Goal: Navigation & Orientation: Find specific page/section

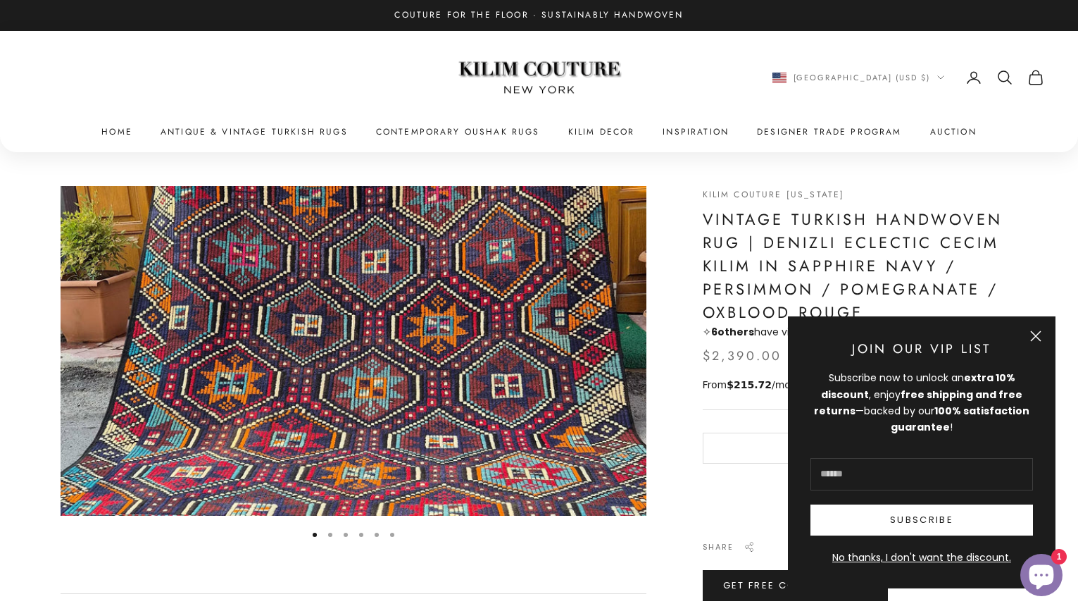
click at [1041, 337] on button "Close" at bounding box center [1035, 335] width 11 height 11
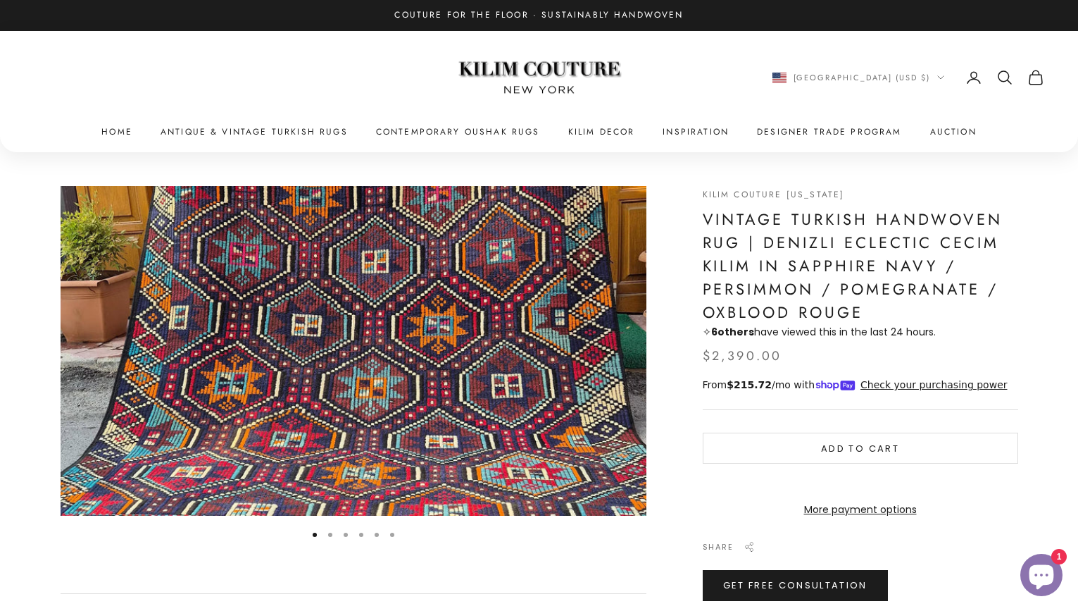
click at [639, 349] on img "Item 1 of 6" at bounding box center [354, 351] width 586 height 330
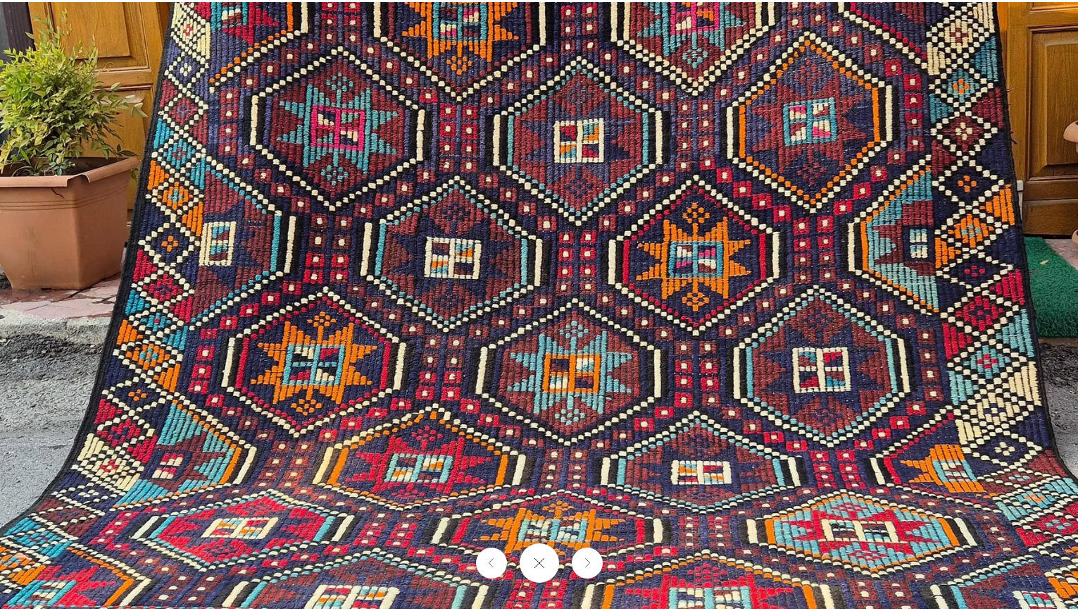
click at [484, 332] on img at bounding box center [539, 305] width 1078 height 606
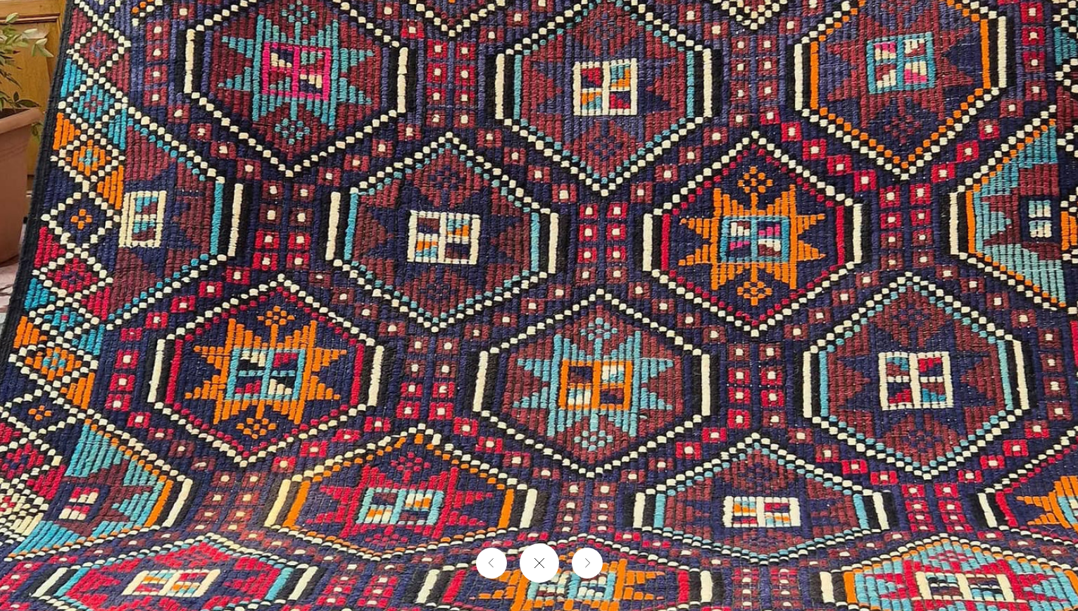
click at [484, 332] on img at bounding box center [554, 298] width 1381 height 776
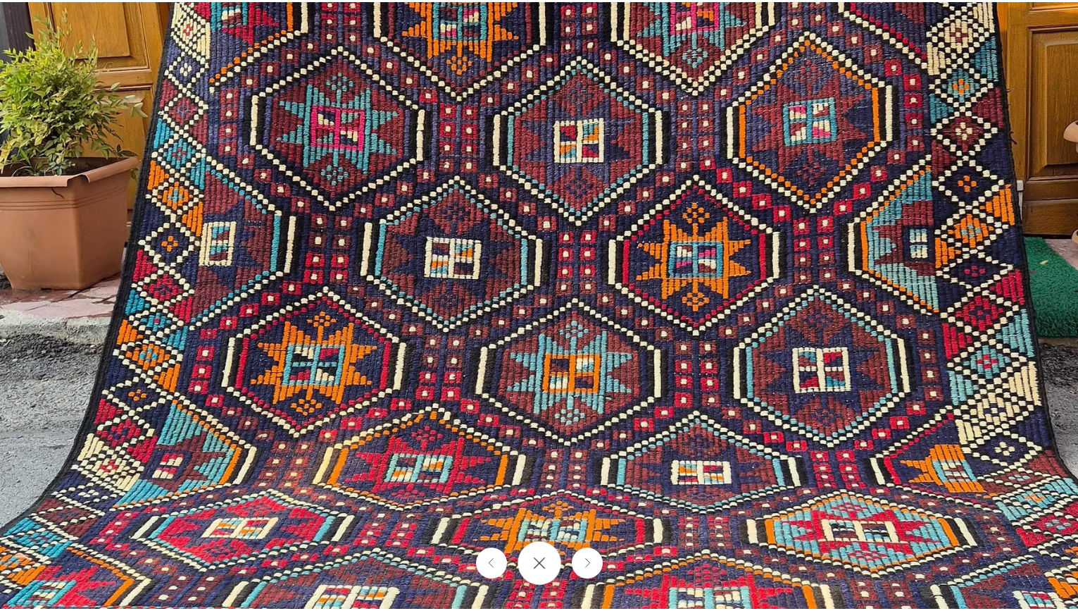
click at [544, 563] on button "Close gallery" at bounding box center [540, 563] width 44 height 44
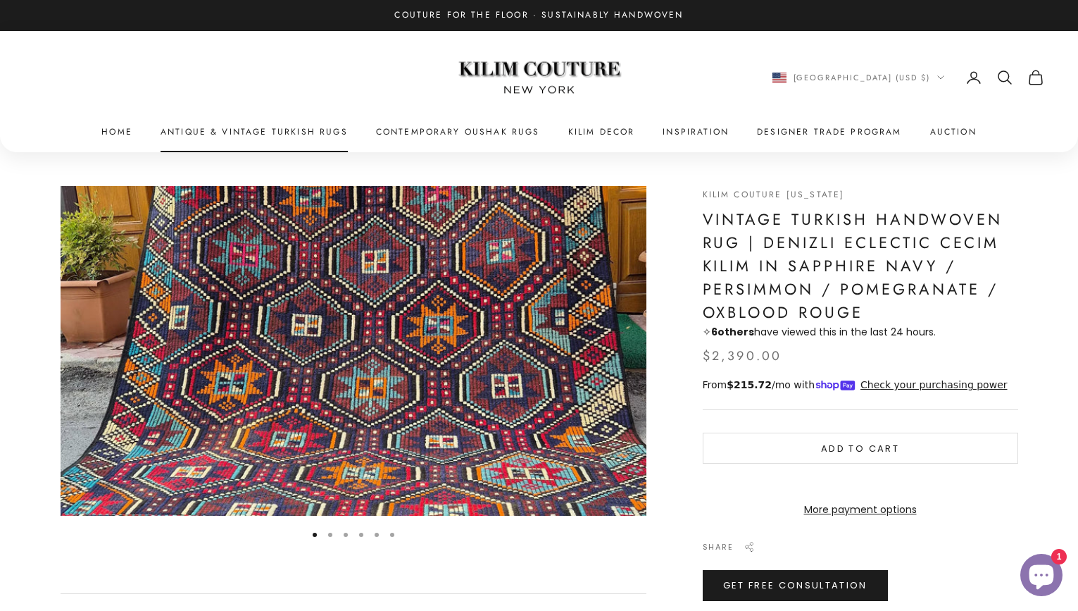
click at [241, 135] on link "Antique & Vintage Turkish Rugs" at bounding box center [254, 132] width 187 height 14
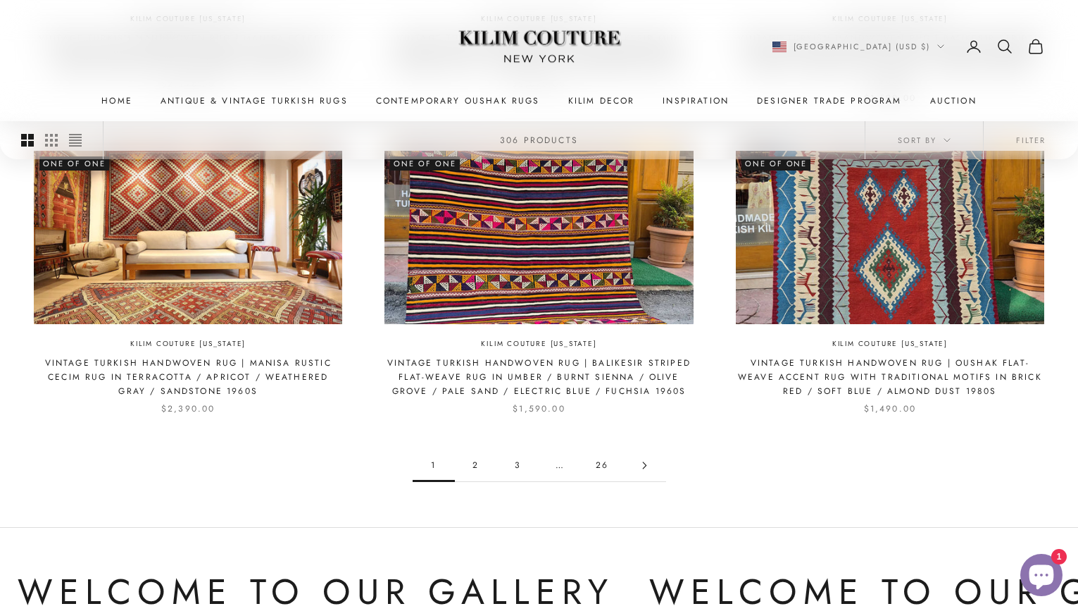
scroll to position [1284, 0]
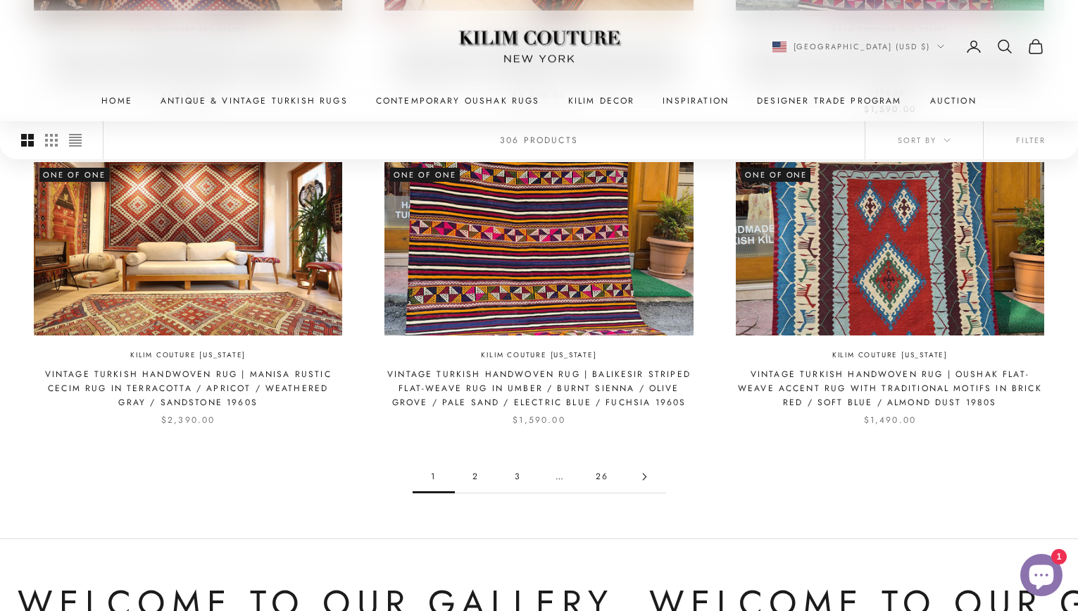
click at [468, 461] on link "2" at bounding box center [476, 477] width 42 height 32
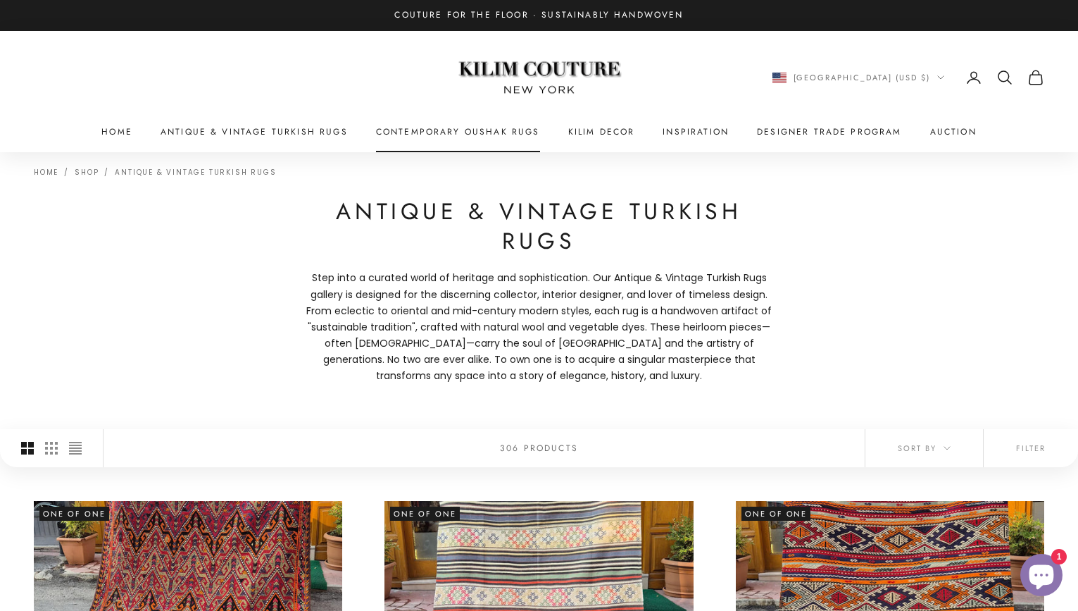
click at [453, 129] on link "Contemporary Oushak Rugs" at bounding box center [458, 132] width 164 height 14
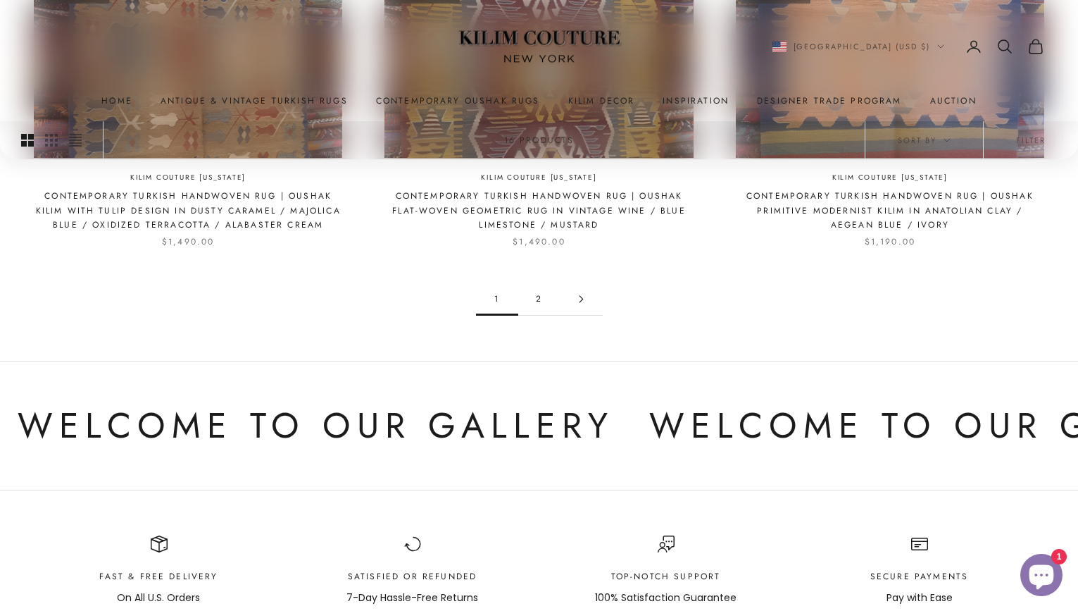
scroll to position [1445, 0]
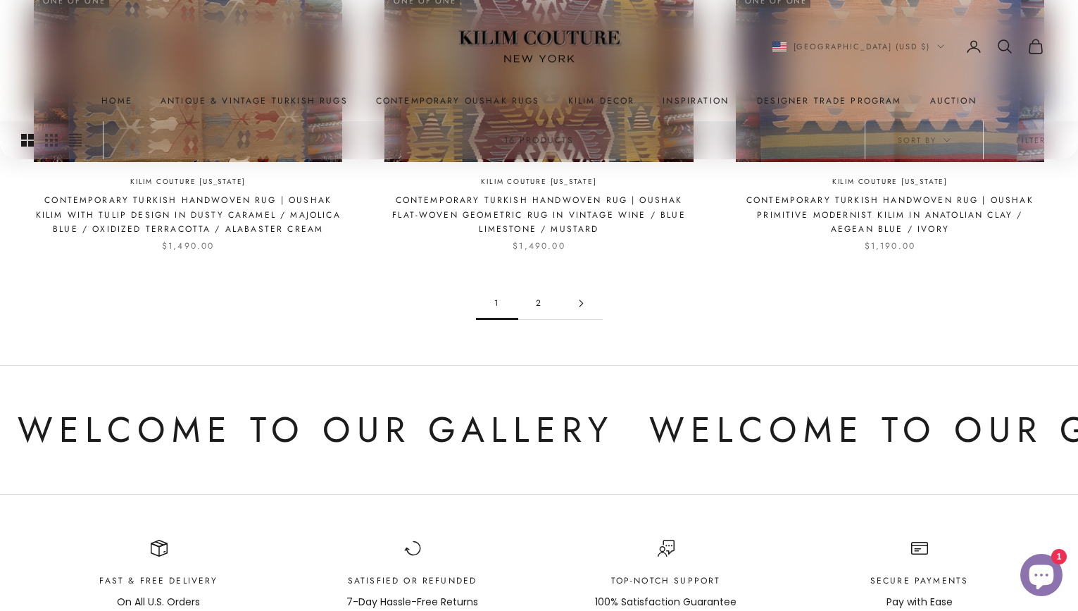
click at [544, 287] on link "2" at bounding box center [539, 303] width 42 height 32
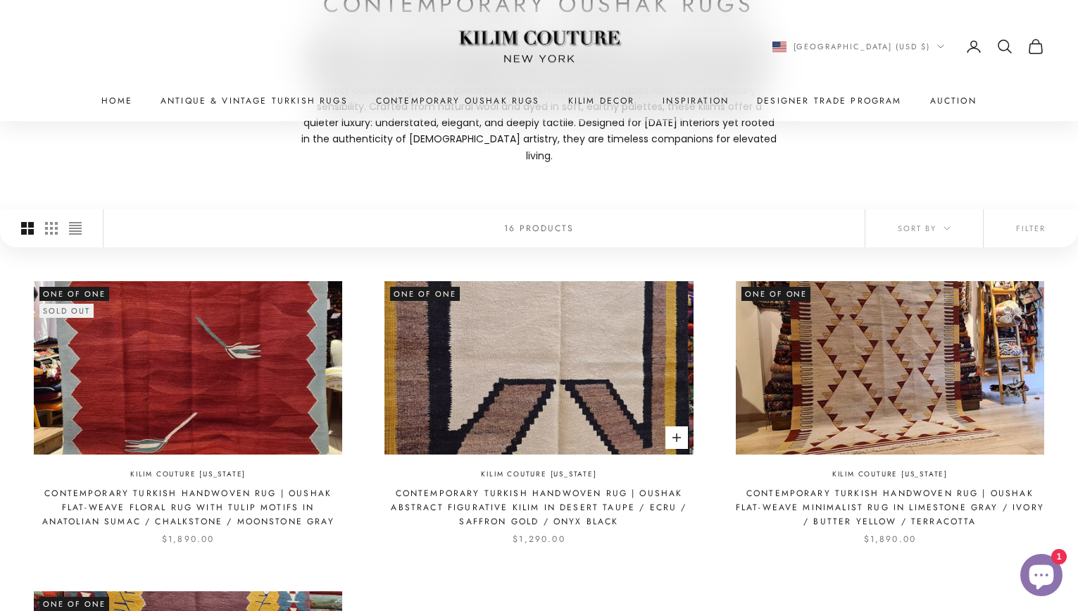
scroll to position [202, 0]
